Goal: Transaction & Acquisition: Subscribe to service/newsletter

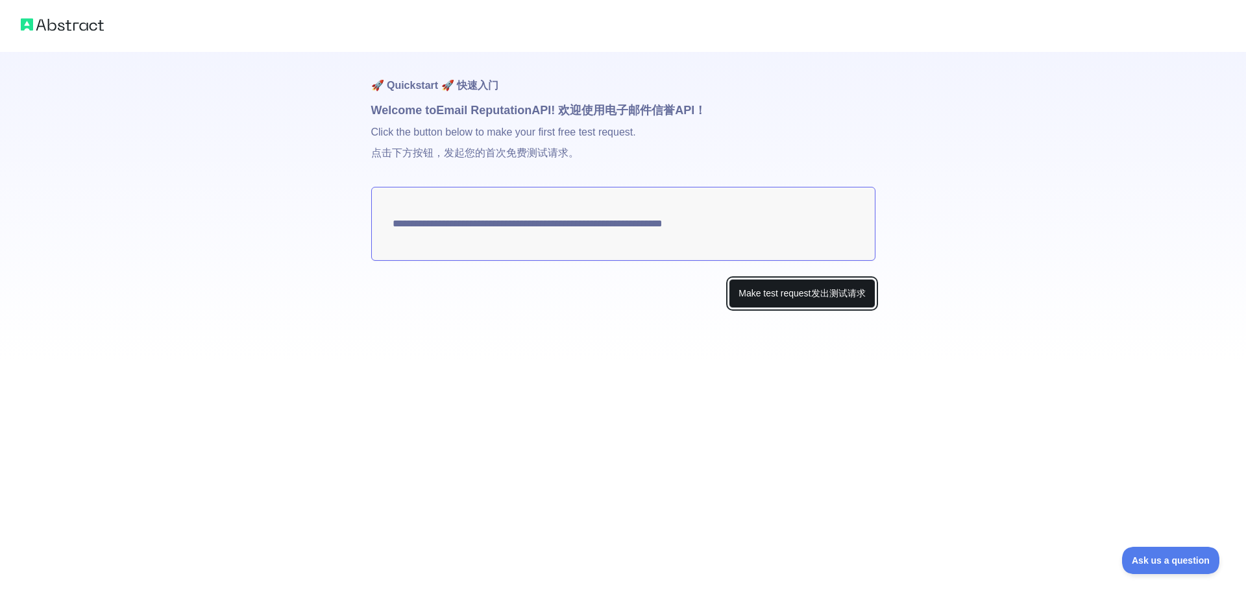
click at [779, 290] on button "Make test request Make test request 发出测试请求" at bounding box center [802, 293] width 146 height 29
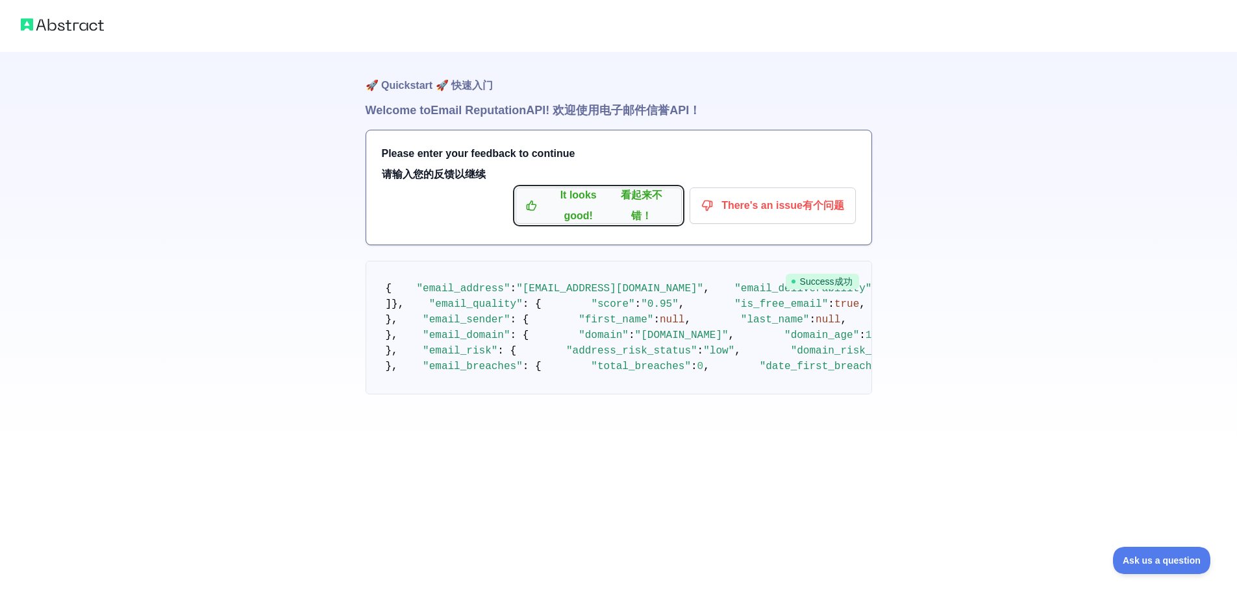
click at [600, 216] on p "It looks good! It looks good! 看起来不错！" at bounding box center [598, 206] width 147 height 22
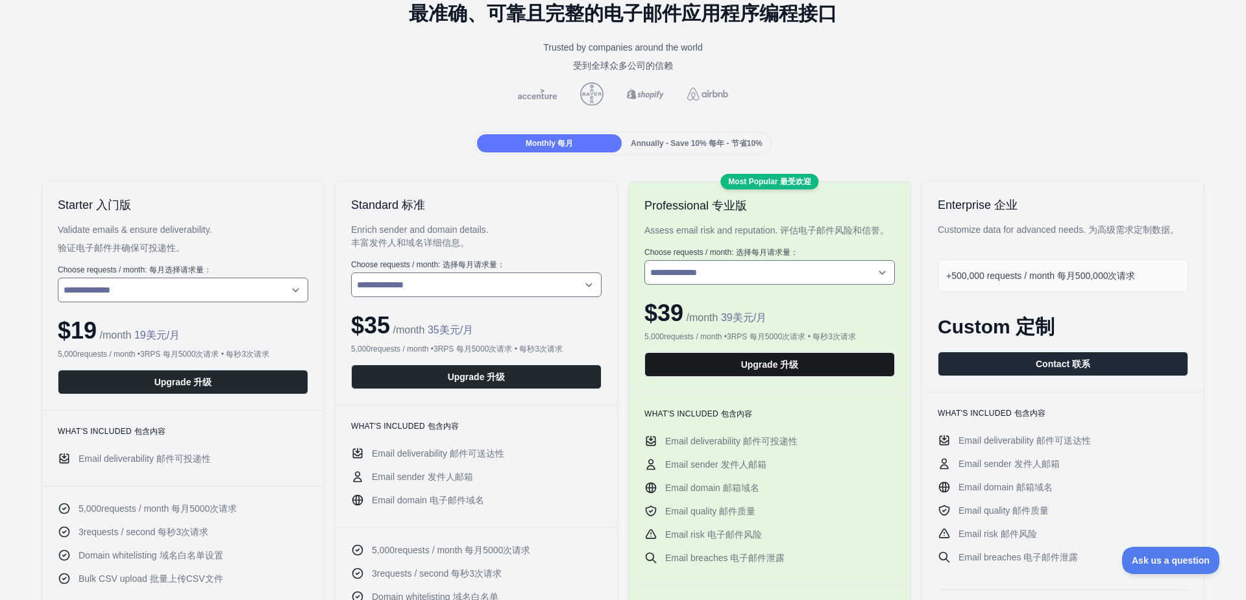
scroll to position [92, 0]
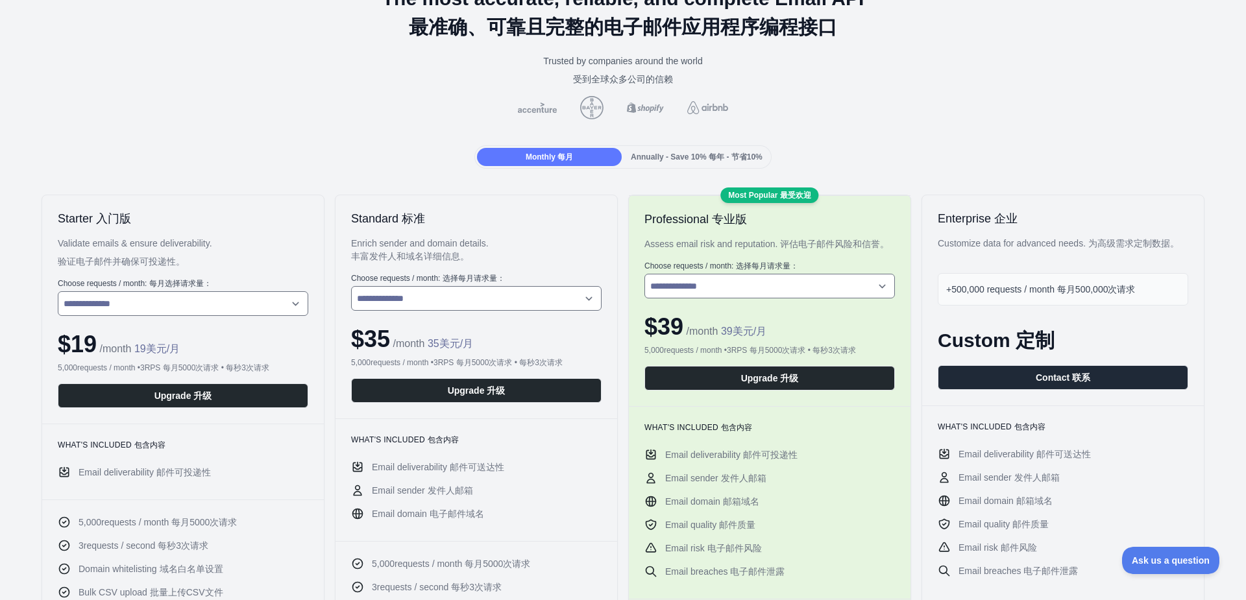
click at [694, 154] on span "Annually - Save 10% Annually - Save 10% 每年 - 节省10%" at bounding box center [697, 157] width 132 height 9
